Goal: Register for event/course

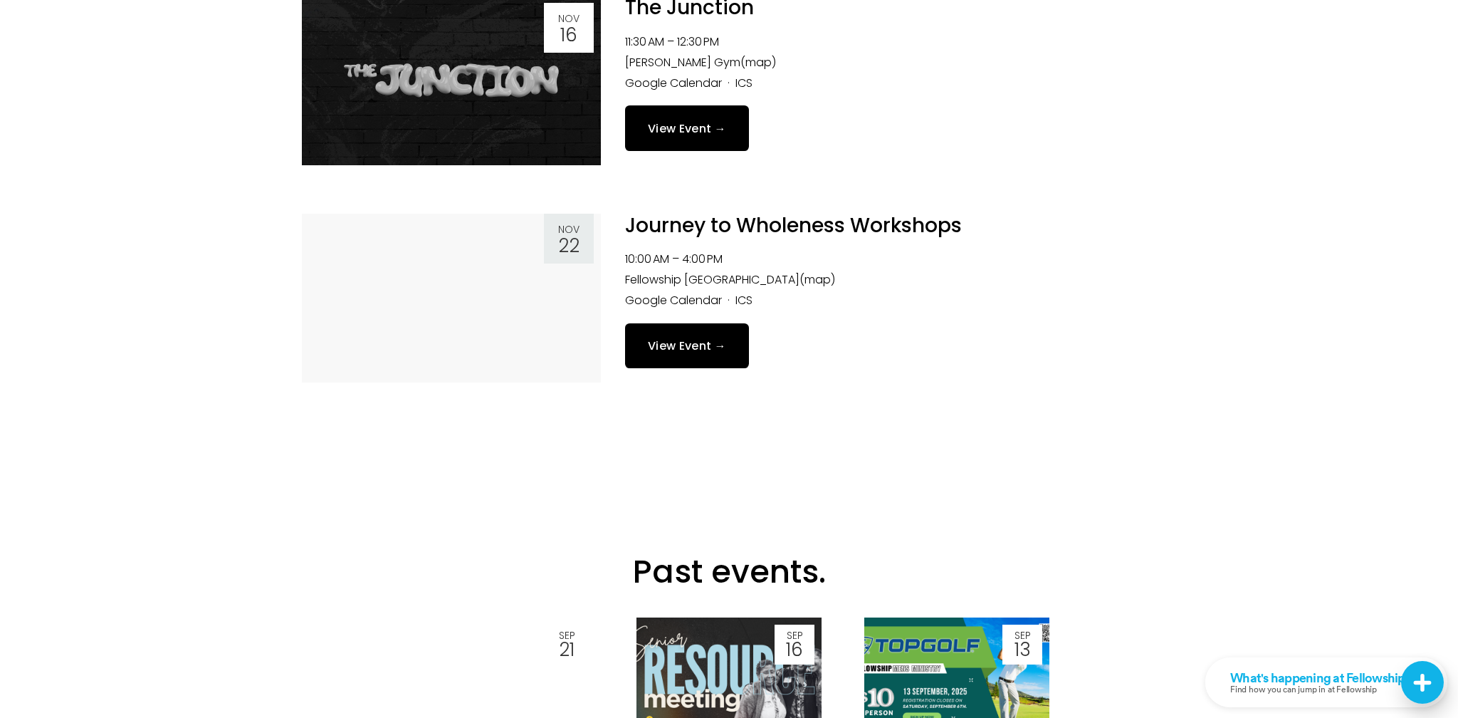
scroll to position [2726, 0]
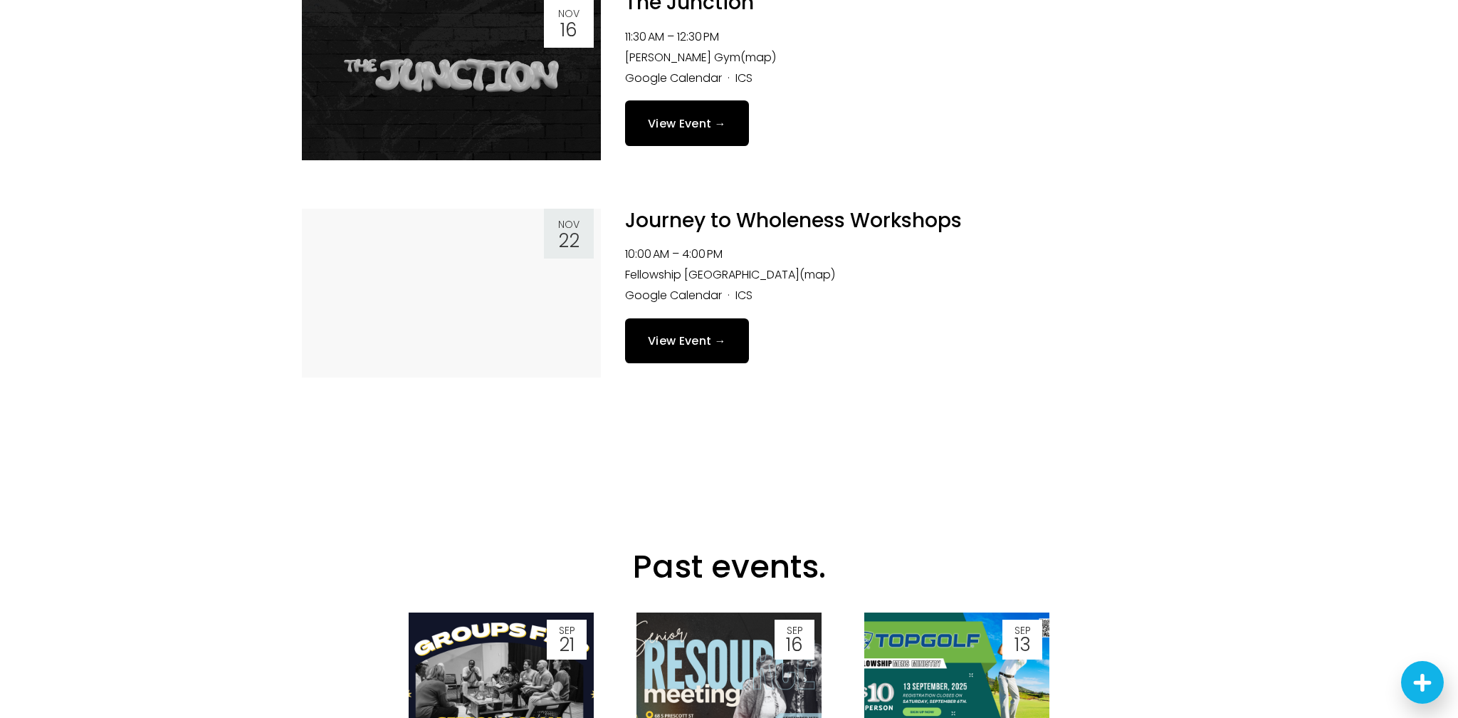
click at [687, 341] on link "View Event →" at bounding box center [687, 340] width 124 height 45
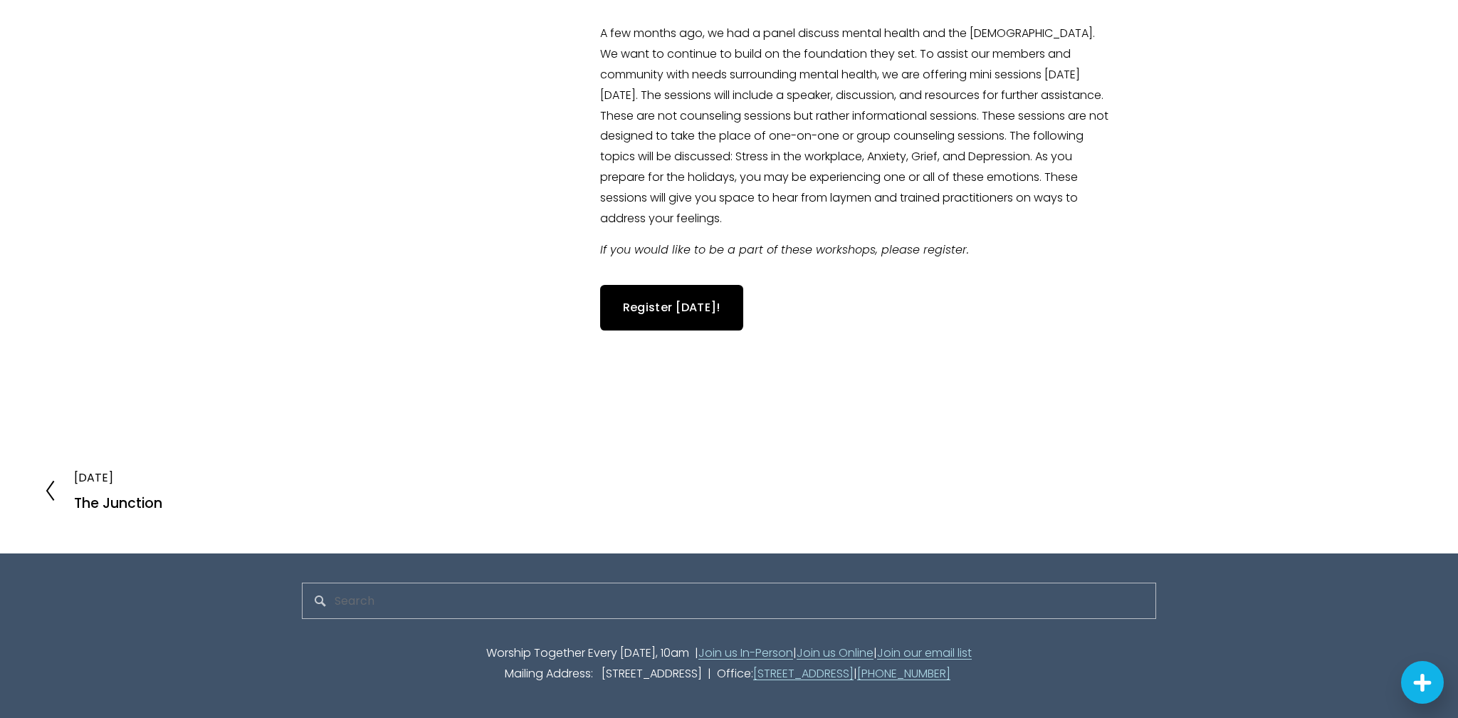
scroll to position [518, 0]
click at [677, 306] on link "Register Today!" at bounding box center [671, 308] width 143 height 45
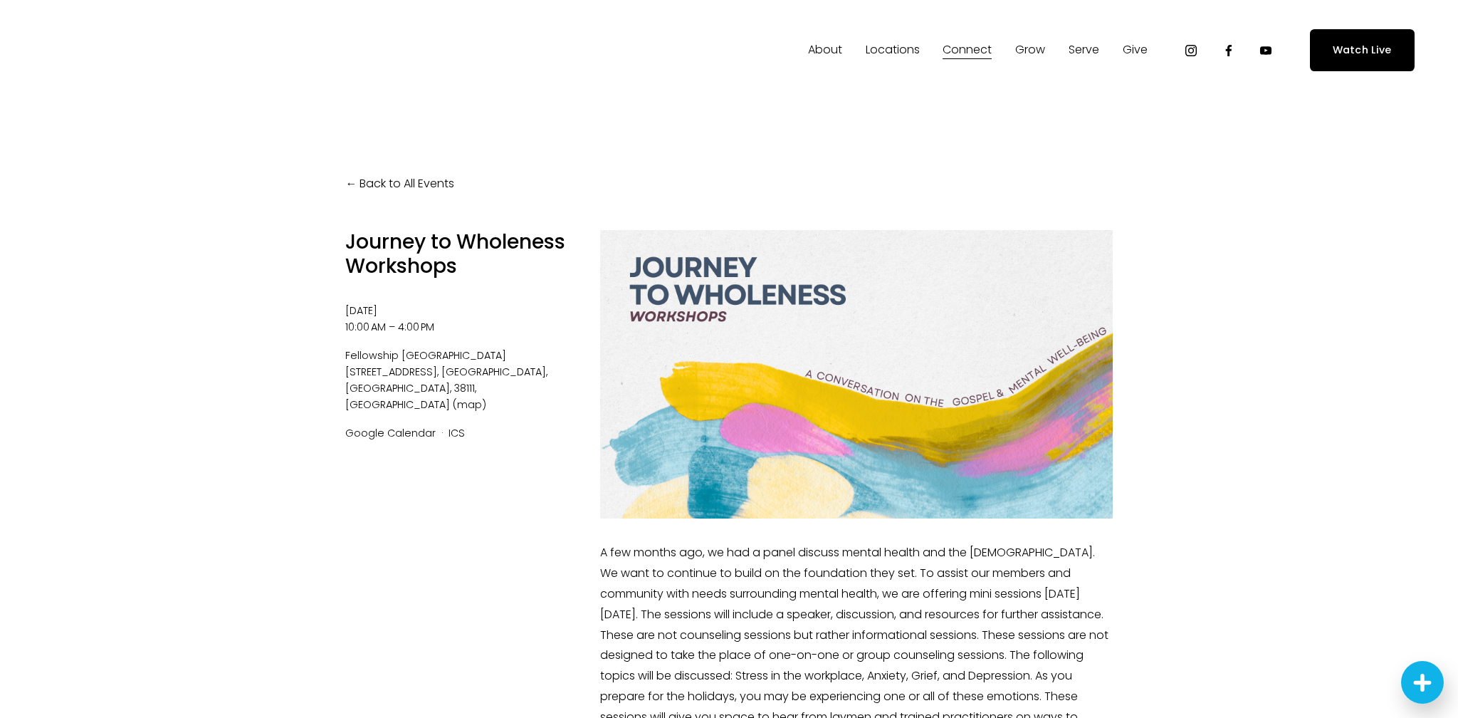
scroll to position [0, 0]
click at [824, 54] on span "About" at bounding box center [825, 50] width 34 height 21
click at [387, 180] on link "Back to All Events" at bounding box center [399, 184] width 109 height 21
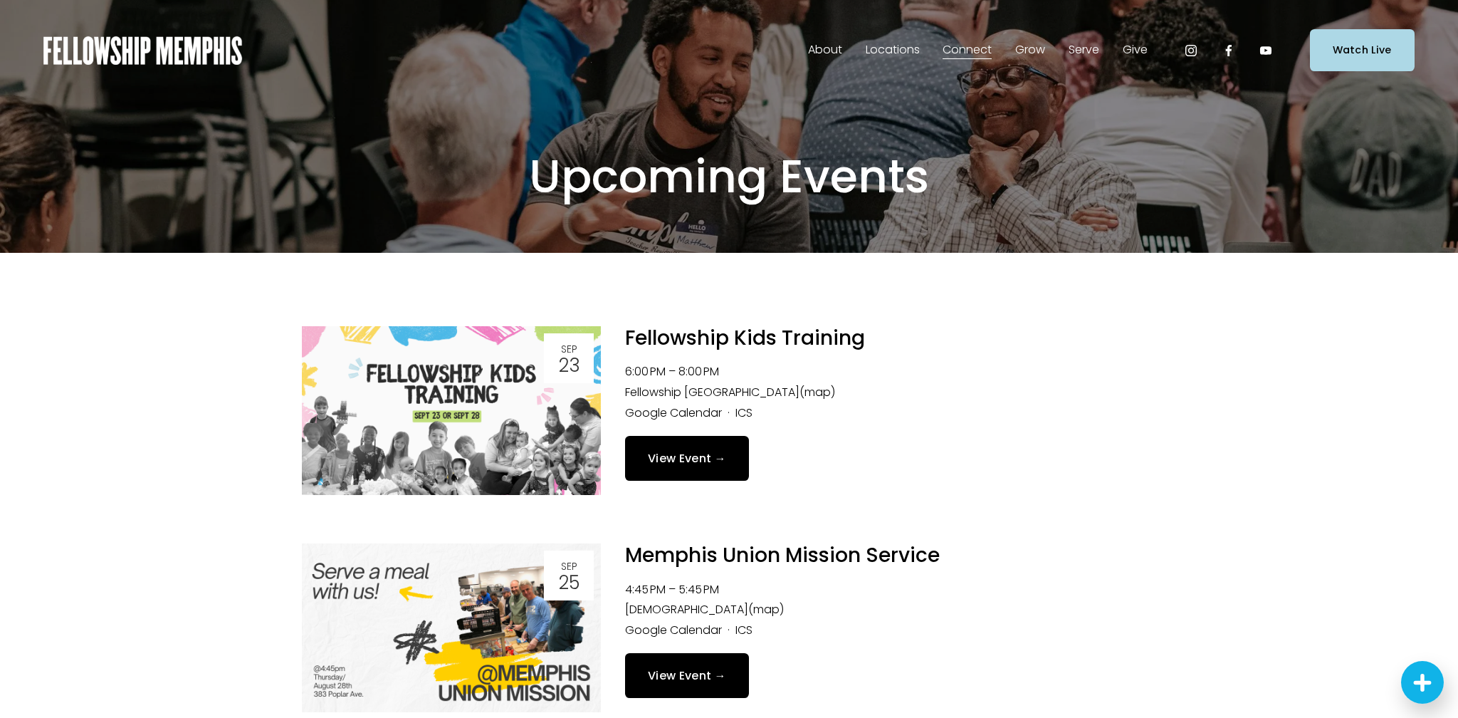
click at [194, 60] on img at bounding box center [142, 50] width 199 height 28
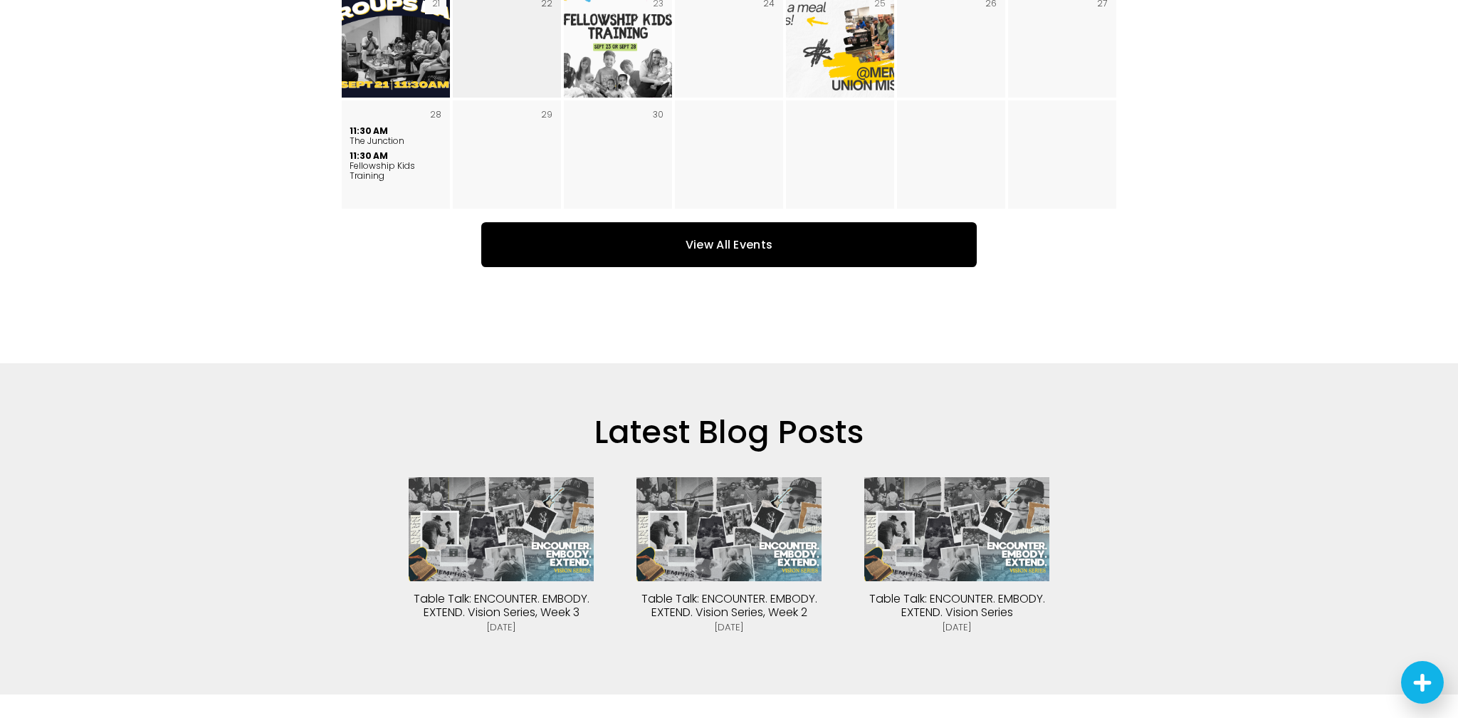
scroll to position [2818, 0]
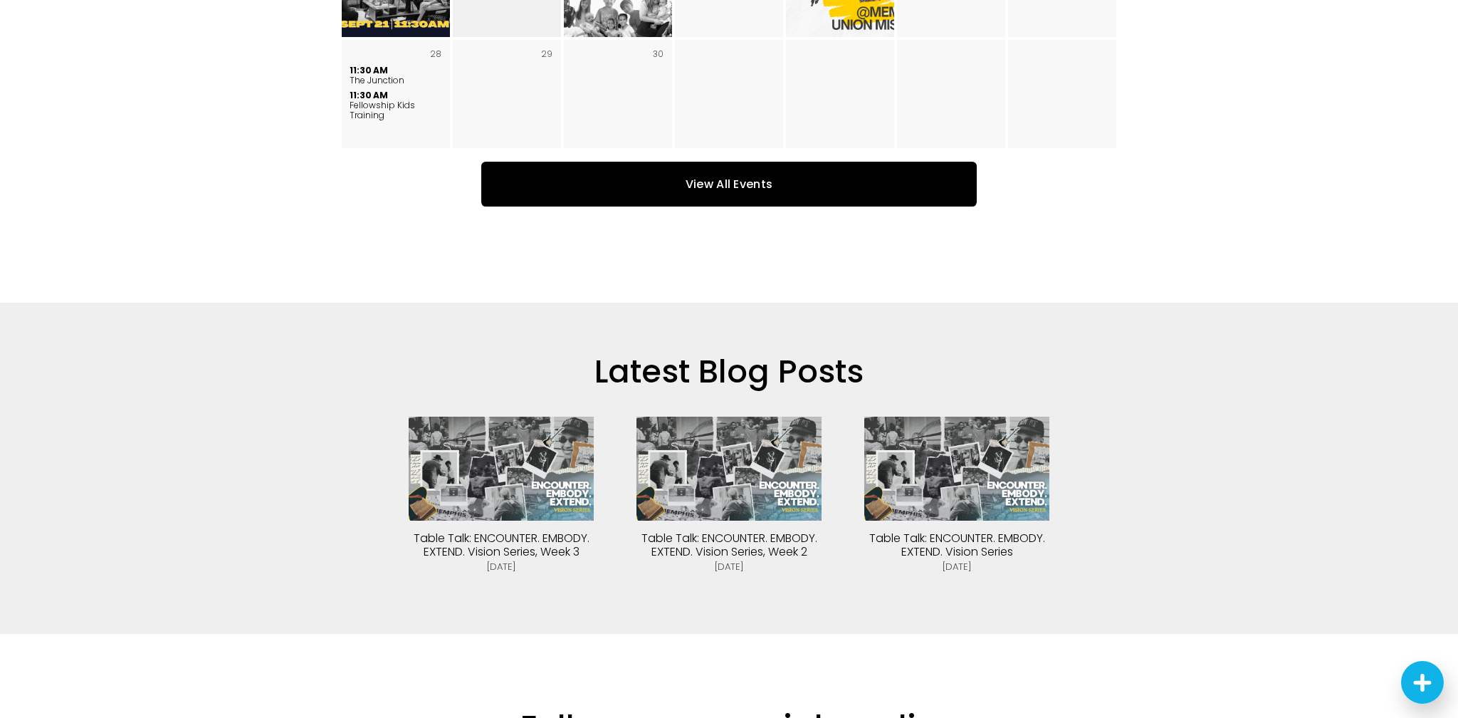
click at [733, 351] on h2 "Latest Blog Posts" at bounding box center [729, 371] width 641 height 41
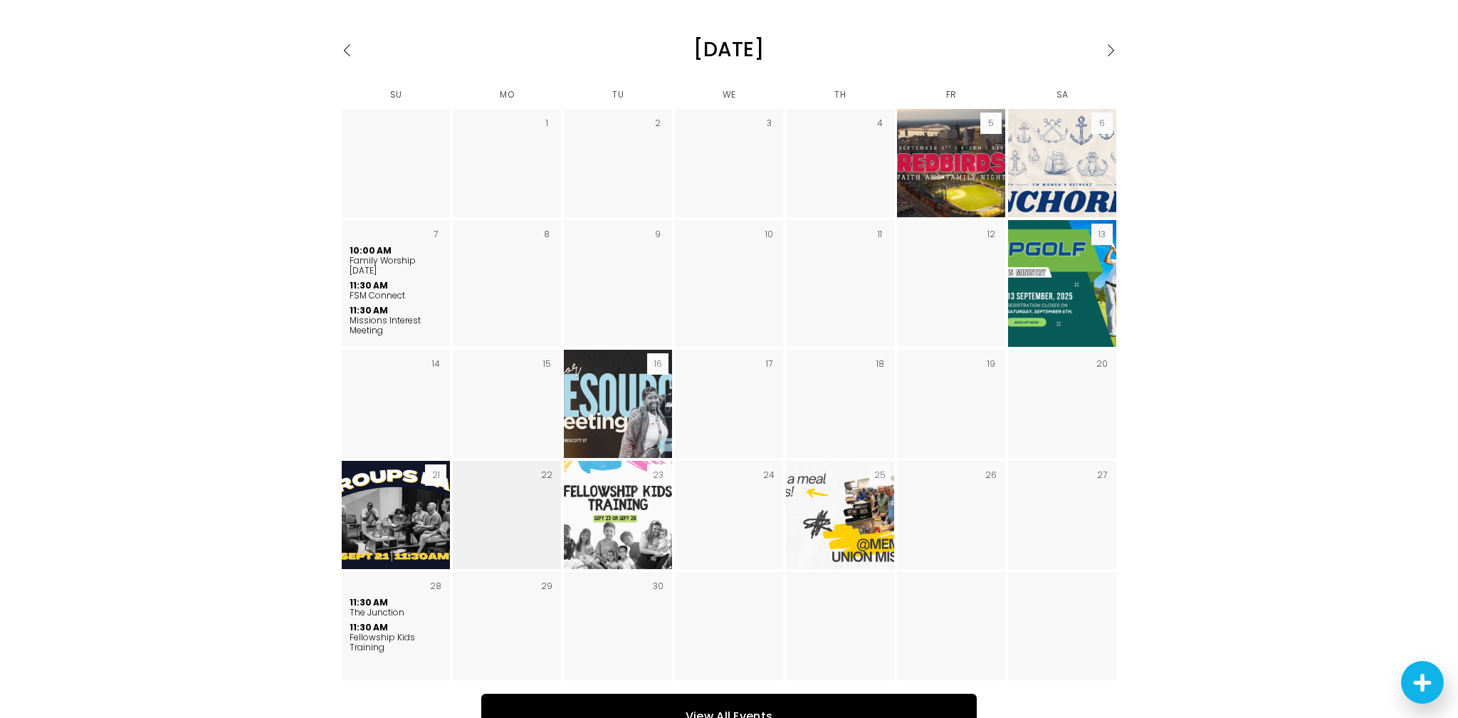
scroll to position [2736, 0]
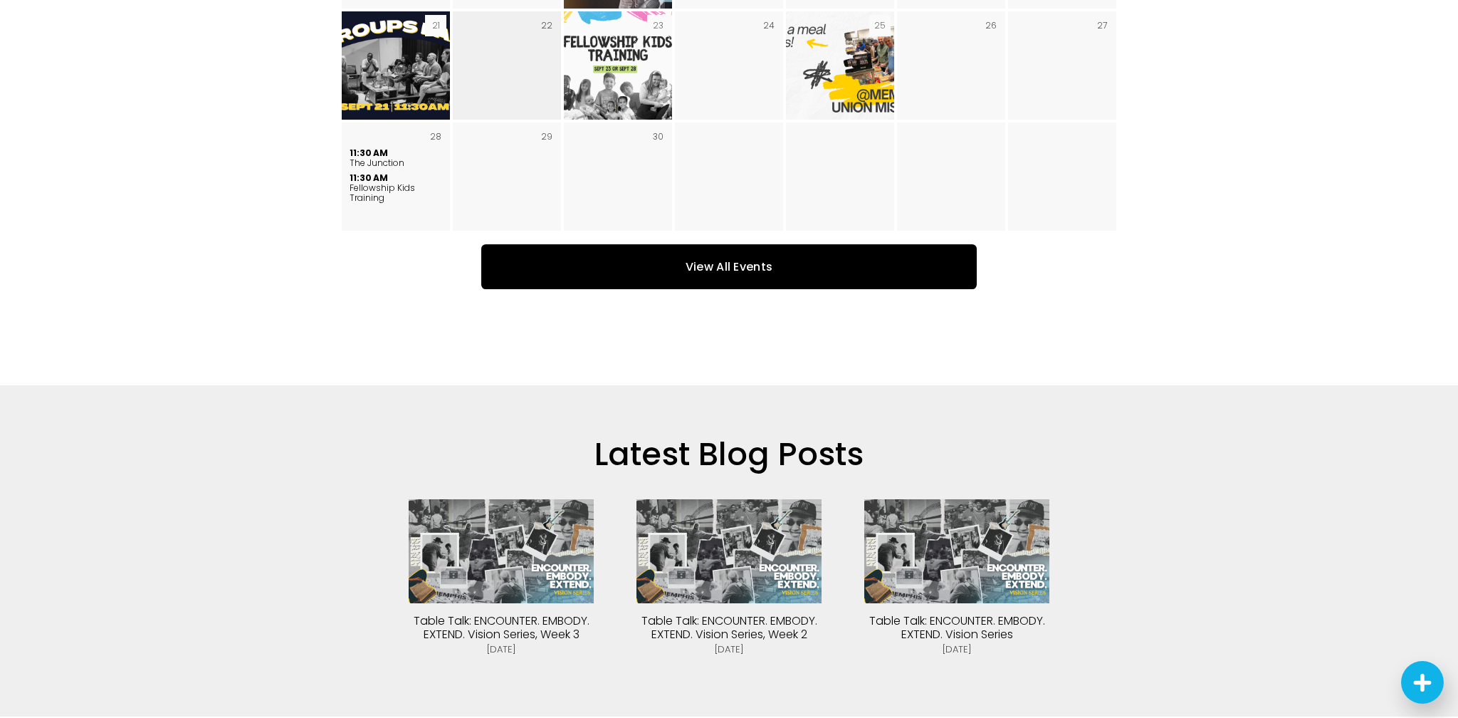
click at [987, 521] on img at bounding box center [956, 551] width 185 height 104
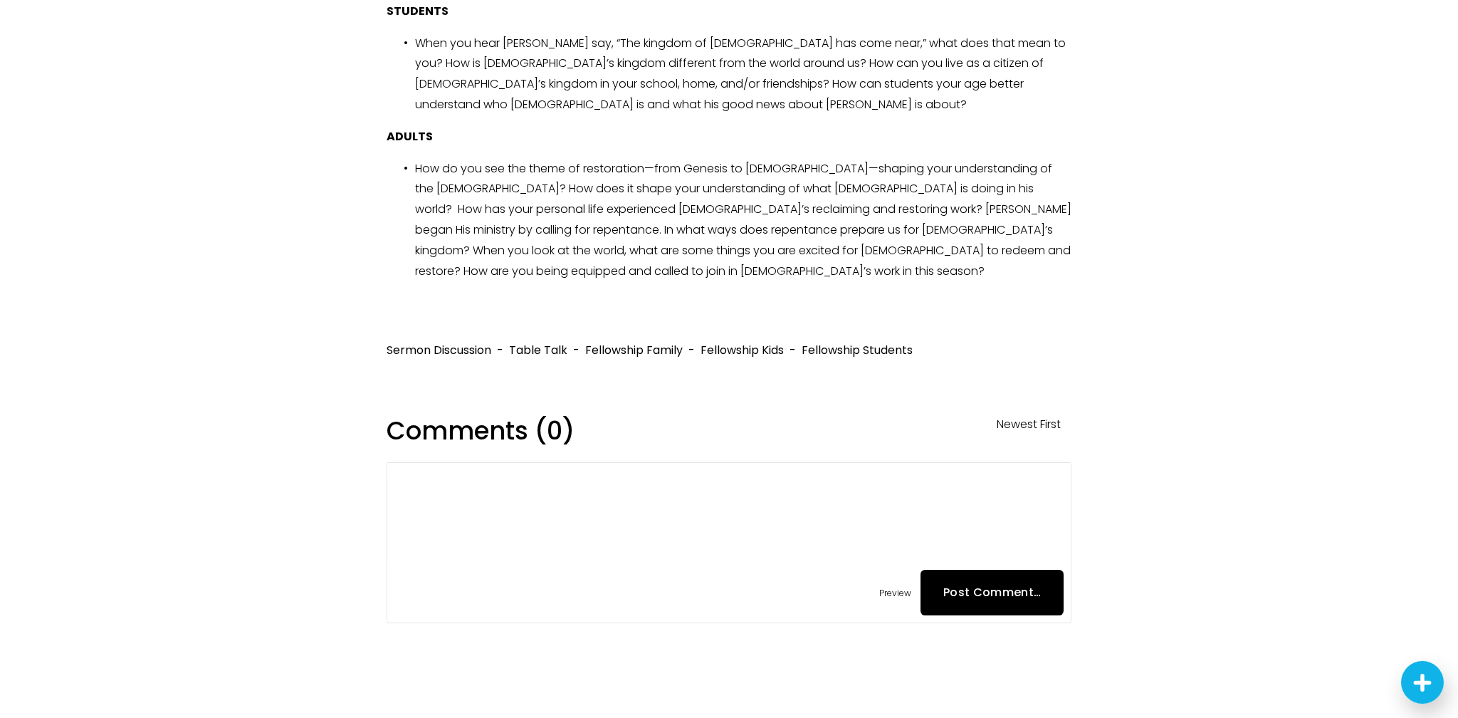
scroll to position [2392, 0]
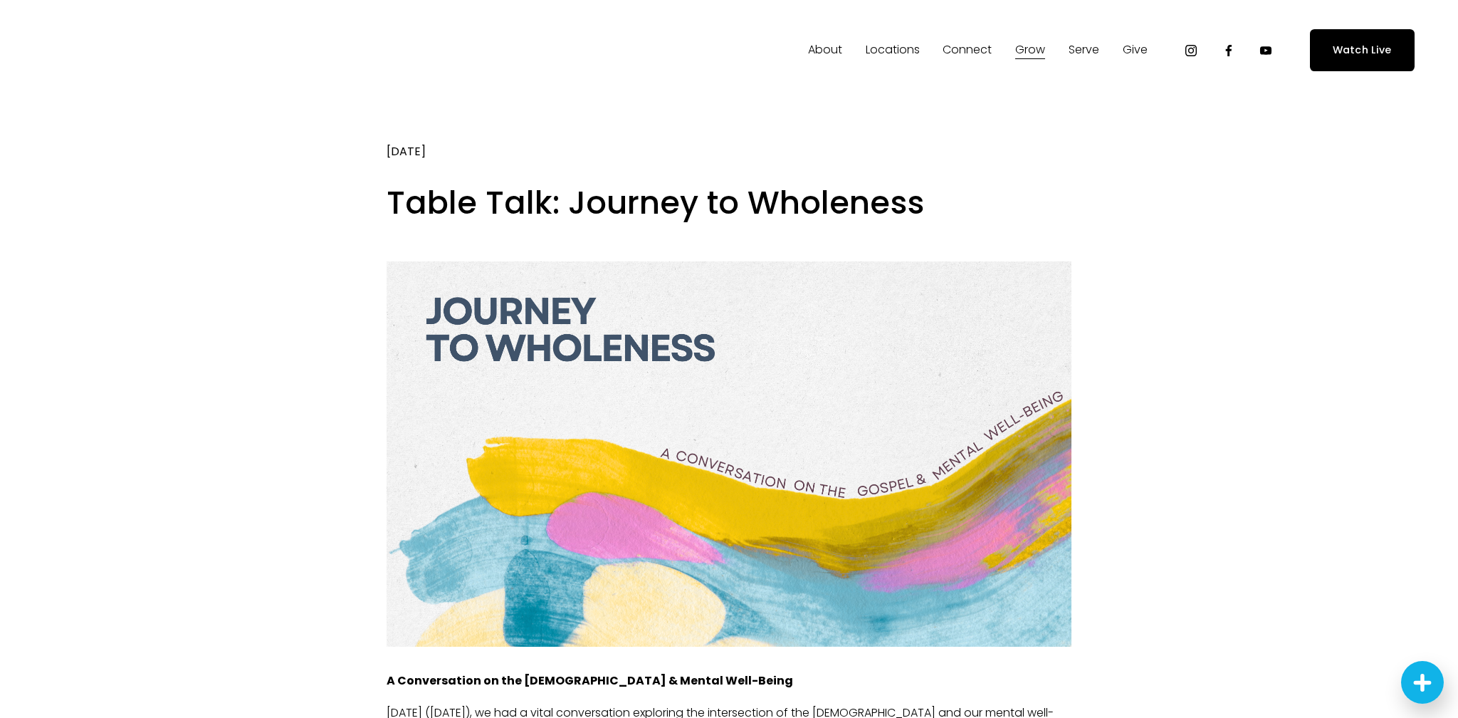
click at [1271, 52] on use "YouTube" at bounding box center [1265, 50] width 11 height 8
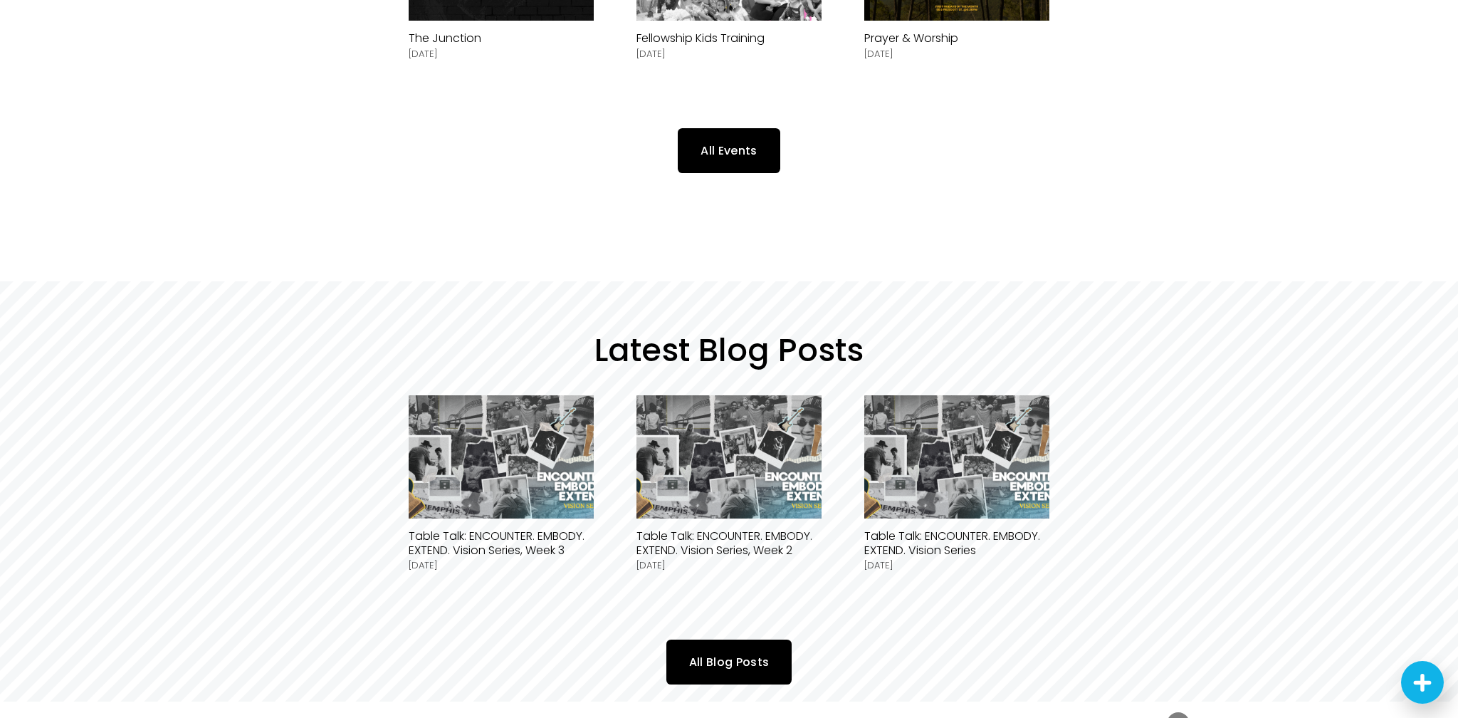
scroll to position [943, 0]
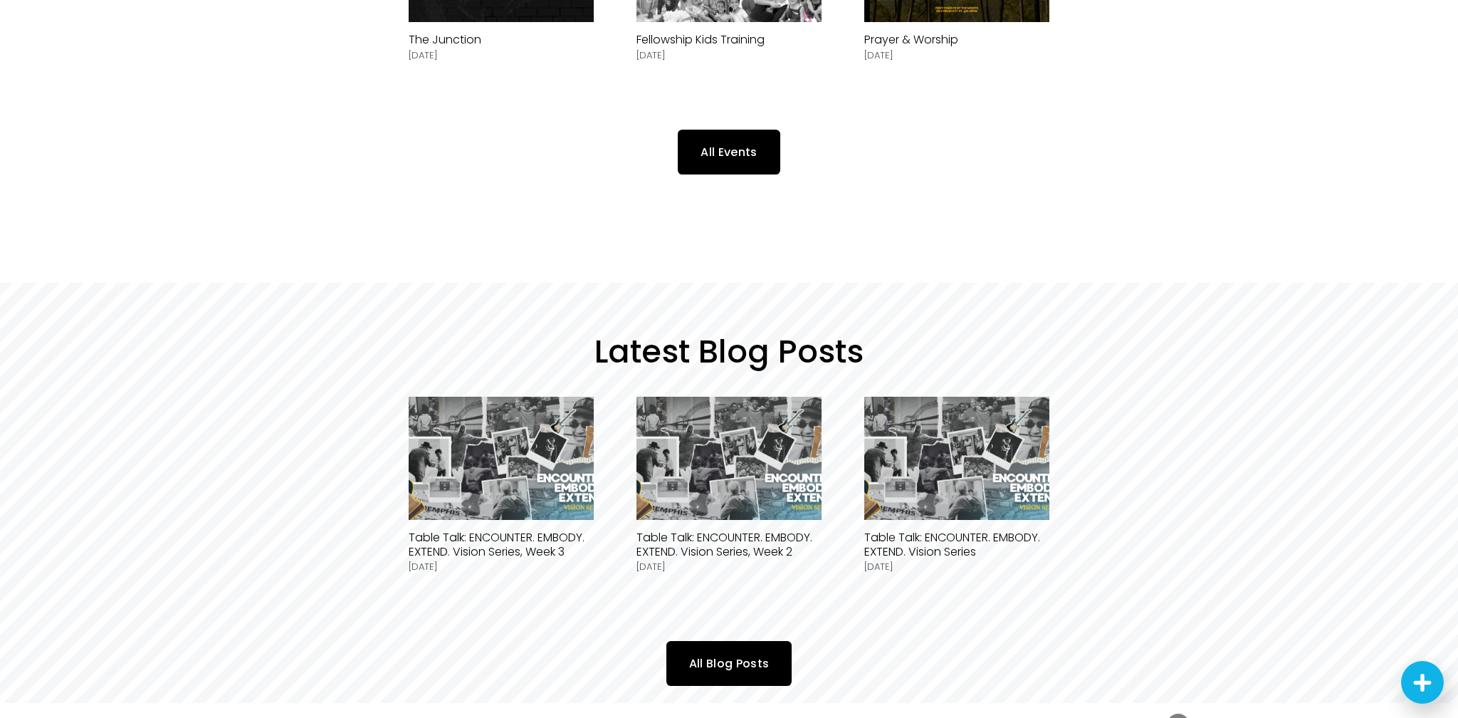
click at [731, 130] on link "All Events" at bounding box center [729, 152] width 102 height 45
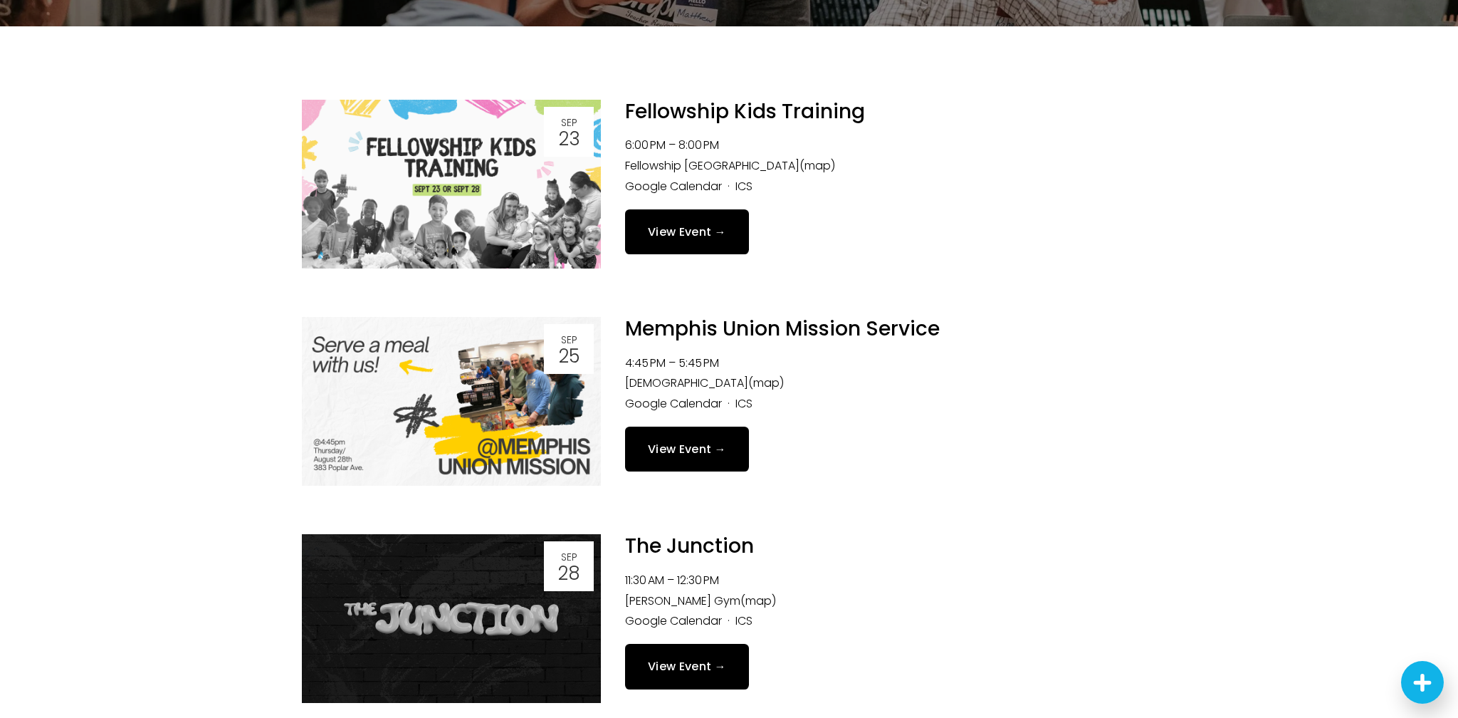
scroll to position [232, 0]
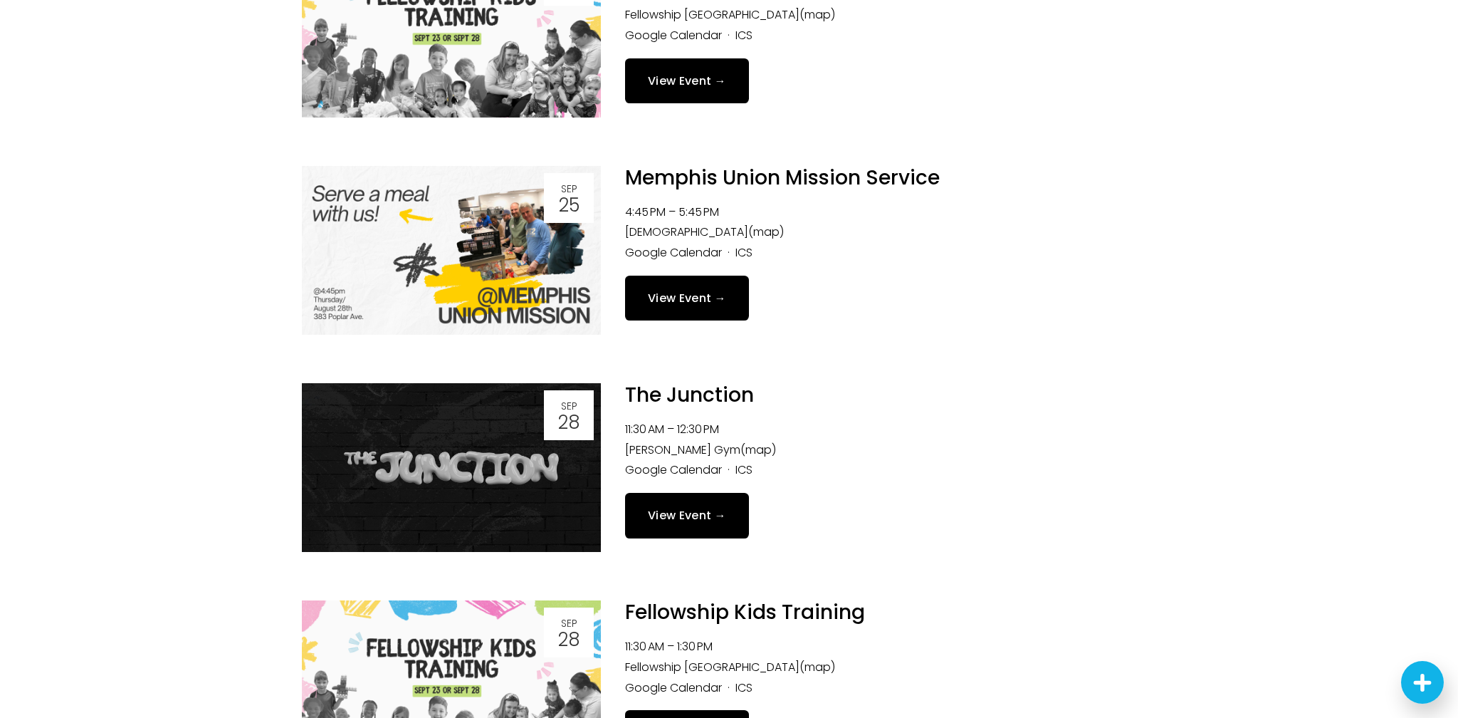
click at [1024, 423] on li "11:30 AM 12:30 PM" at bounding box center [890, 429] width 531 height 21
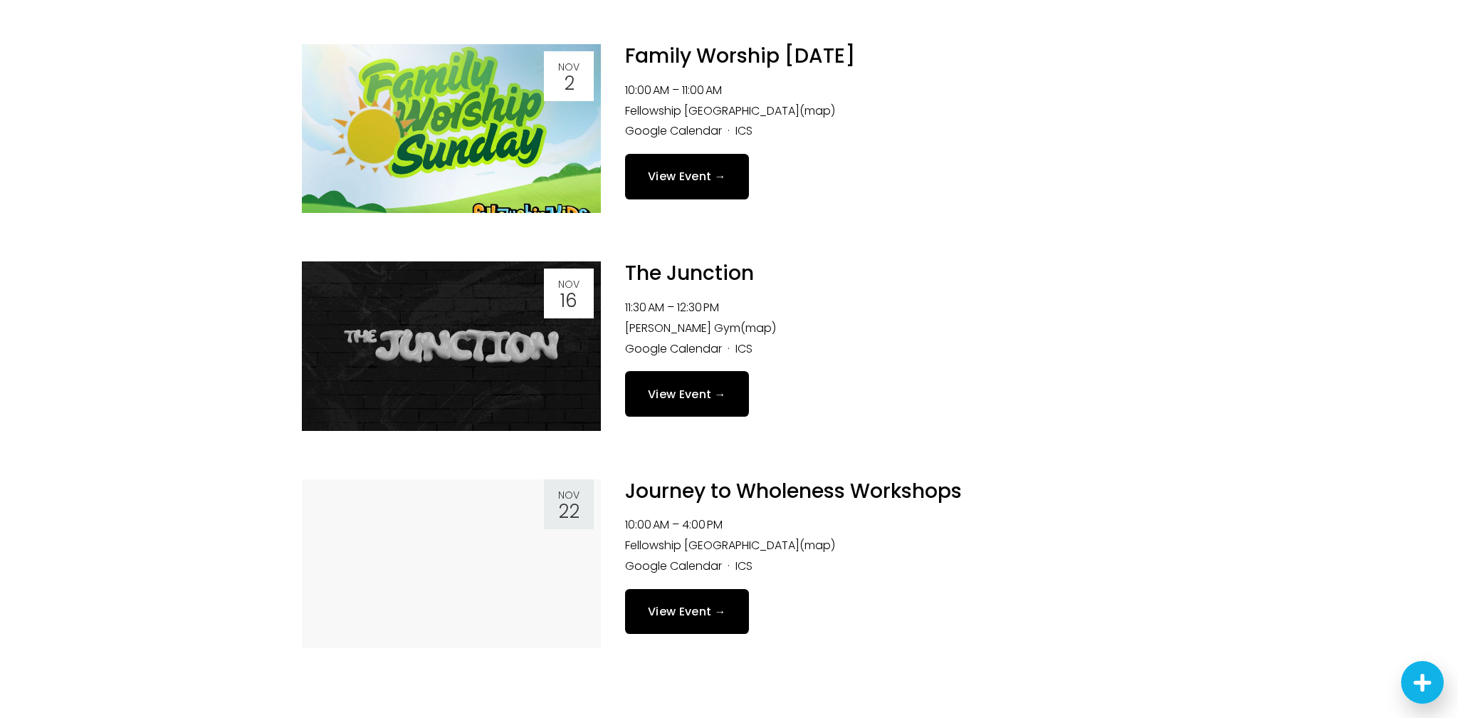
scroll to position [2456, 0]
